Goal: Task Accomplishment & Management: Use online tool/utility

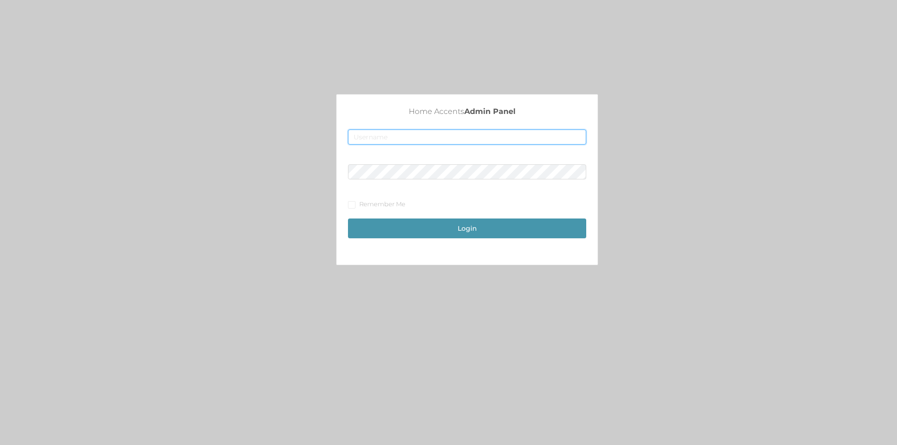
type input "[EMAIL_ADDRESS][DOMAIN_NAME]"
click at [473, 224] on button "Login" at bounding box center [467, 229] width 238 height 20
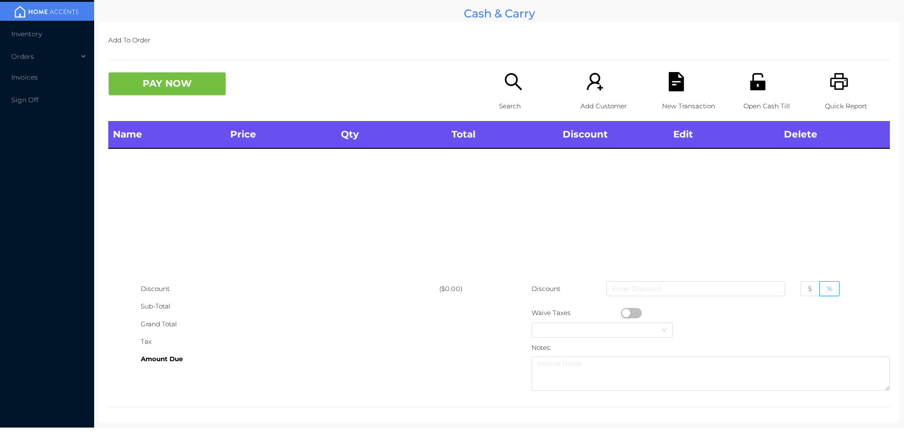
click at [750, 83] on icon "icon: unlock" at bounding box center [757, 81] width 15 height 17
click at [750, 82] on icon "icon: unlock" at bounding box center [757, 81] width 15 height 17
click at [760, 87] on icon "icon: unlock" at bounding box center [757, 81] width 19 height 19
click at [756, 86] on icon "icon: unlock" at bounding box center [757, 81] width 15 height 17
click at [756, 83] on icon "icon: unlock" at bounding box center [757, 81] width 15 height 17
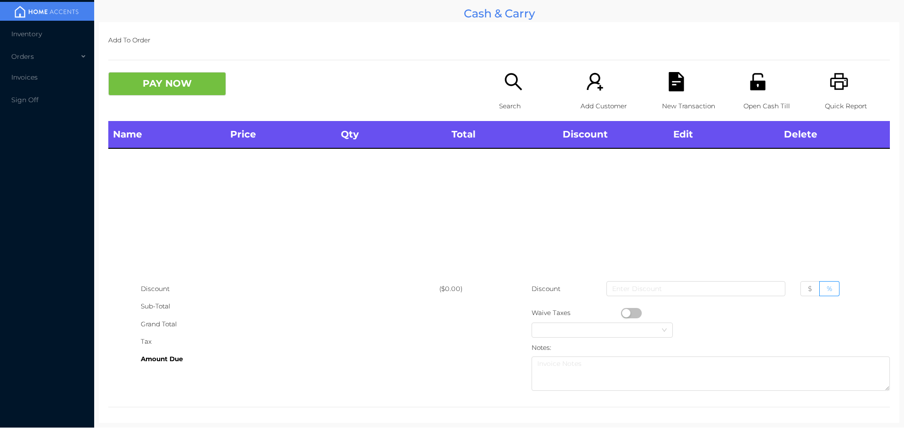
click at [756, 79] on icon "icon: unlock" at bounding box center [757, 81] width 19 height 19
click at [753, 78] on icon "icon: unlock" at bounding box center [757, 81] width 19 height 19
click at [756, 79] on icon "icon: unlock" at bounding box center [757, 81] width 19 height 19
click at [758, 80] on icon "icon: unlock" at bounding box center [757, 81] width 19 height 19
